Goal: Find specific page/section: Find specific page/section

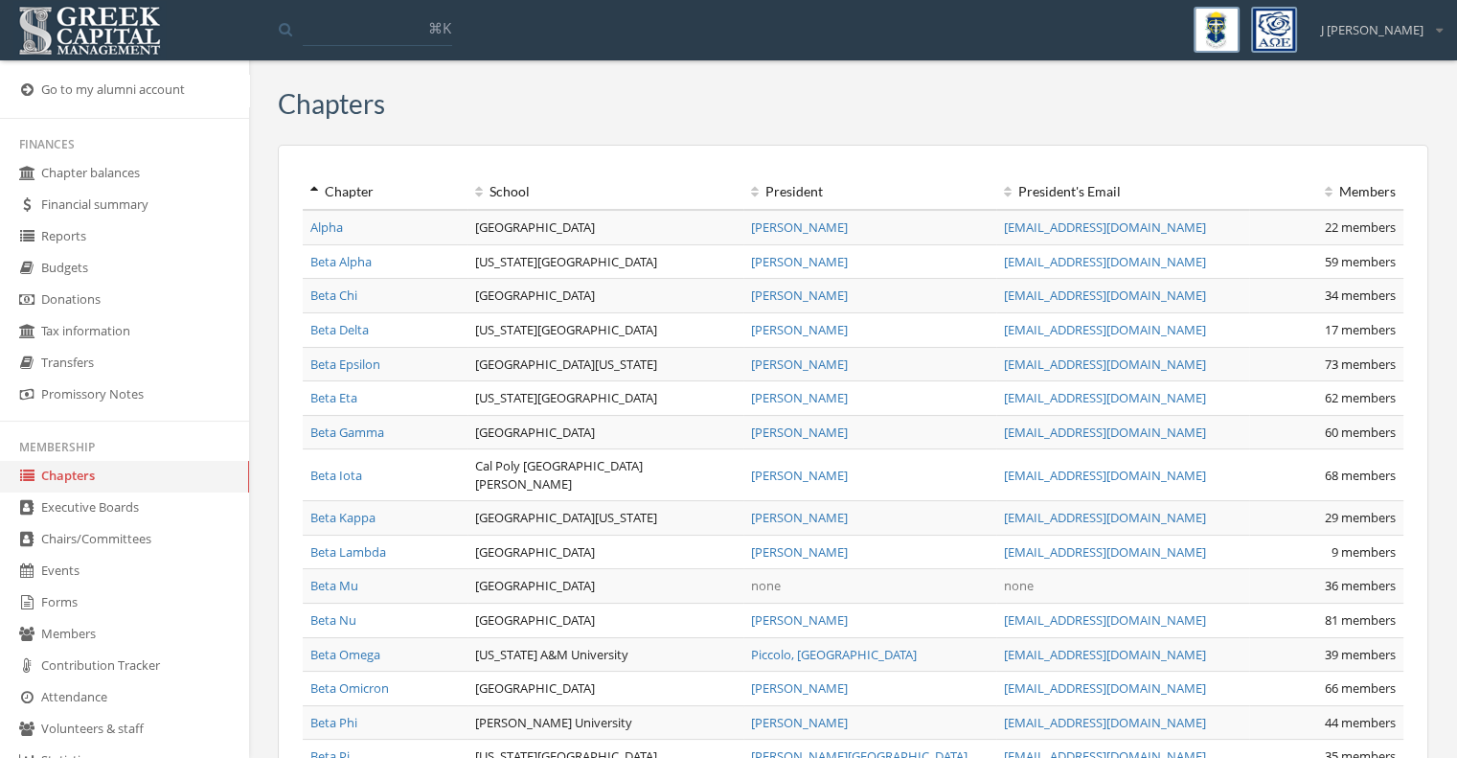
click at [91, 627] on link "Members" at bounding box center [124, 635] width 249 height 32
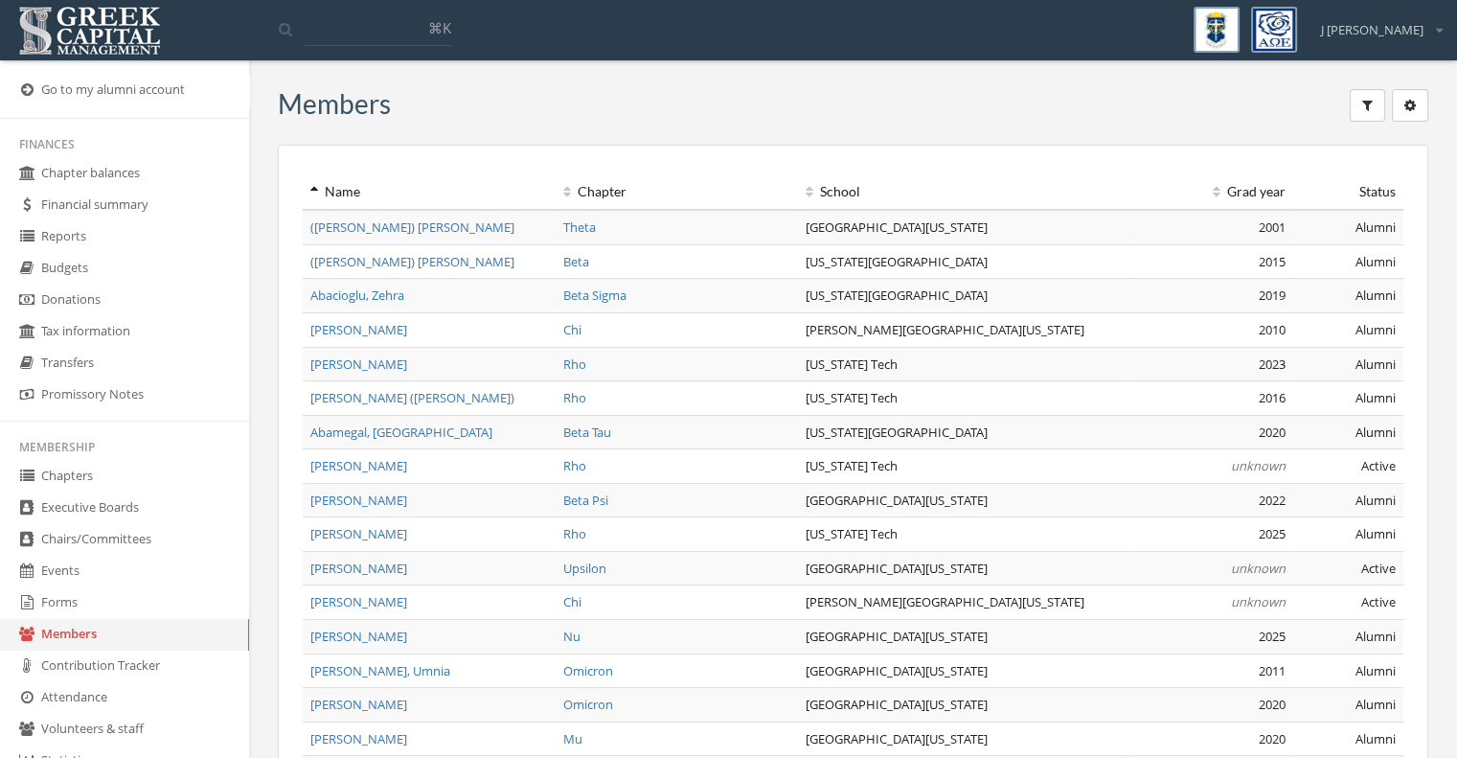
click at [1368, 112] on icon "button" at bounding box center [1367, 105] width 11 height 13
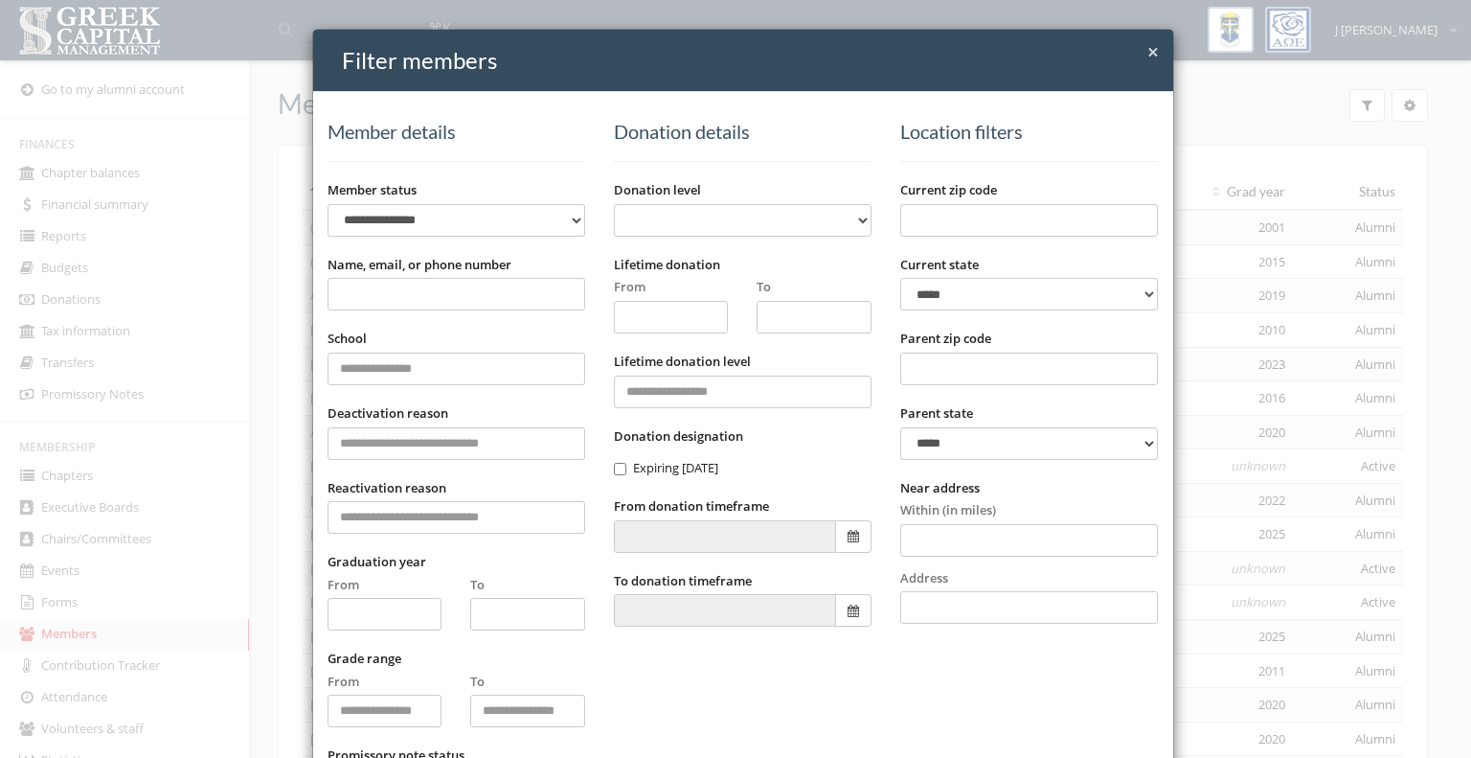
click at [487, 307] on input "Name, email, or phone number" at bounding box center [457, 294] width 258 height 33
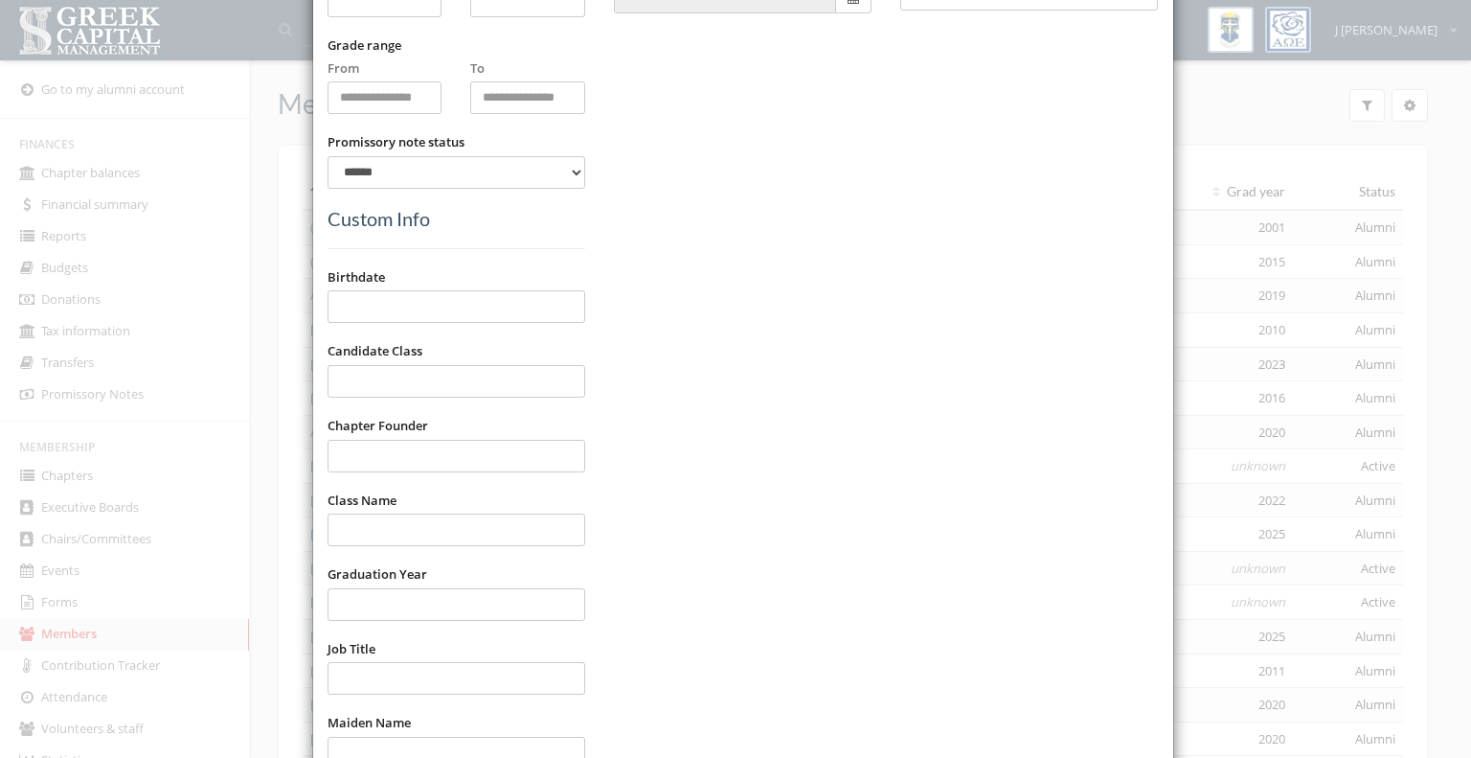
scroll to position [1045, 0]
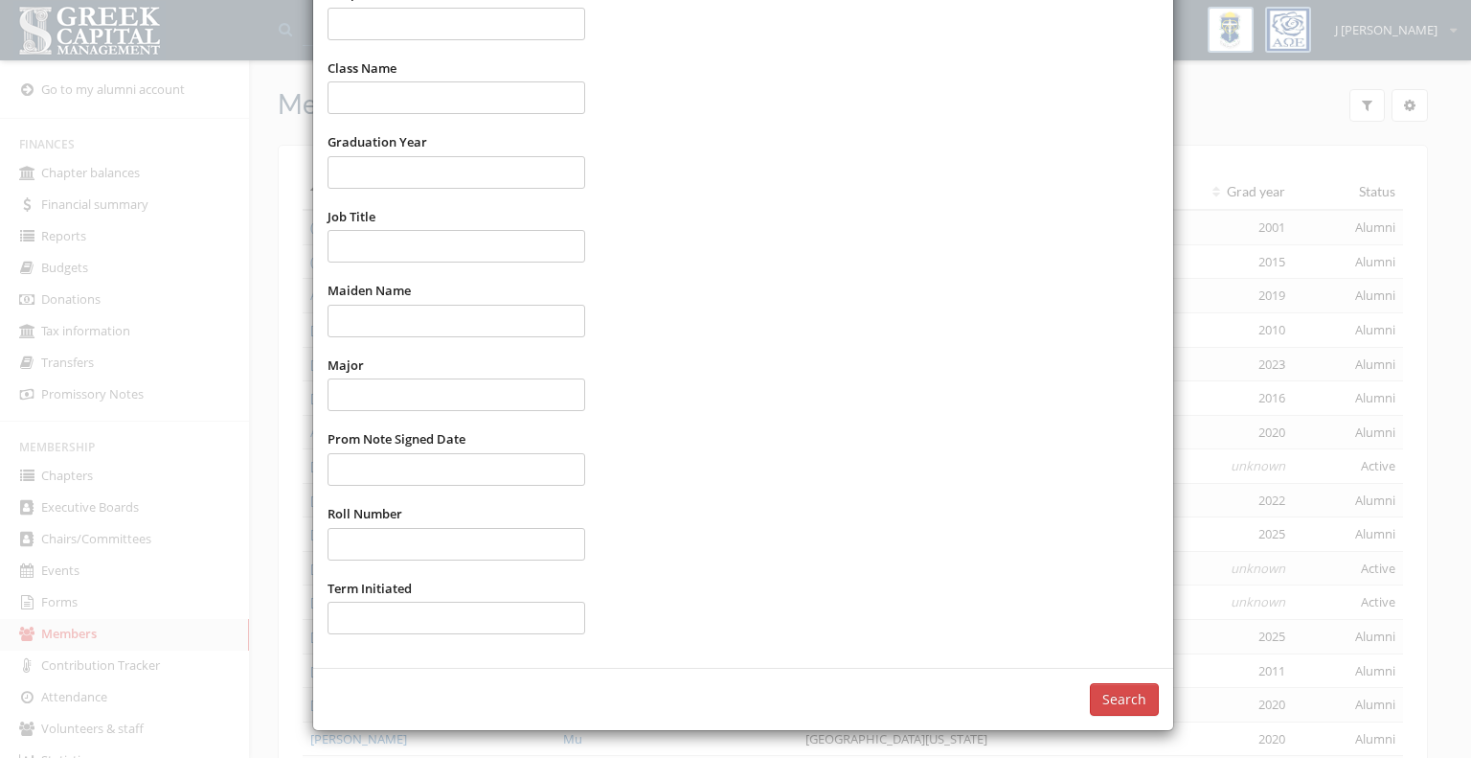
type input "**********"
click at [1105, 696] on button "Search" at bounding box center [1124, 699] width 69 height 33
